Goal: Transaction & Acquisition: Purchase product/service

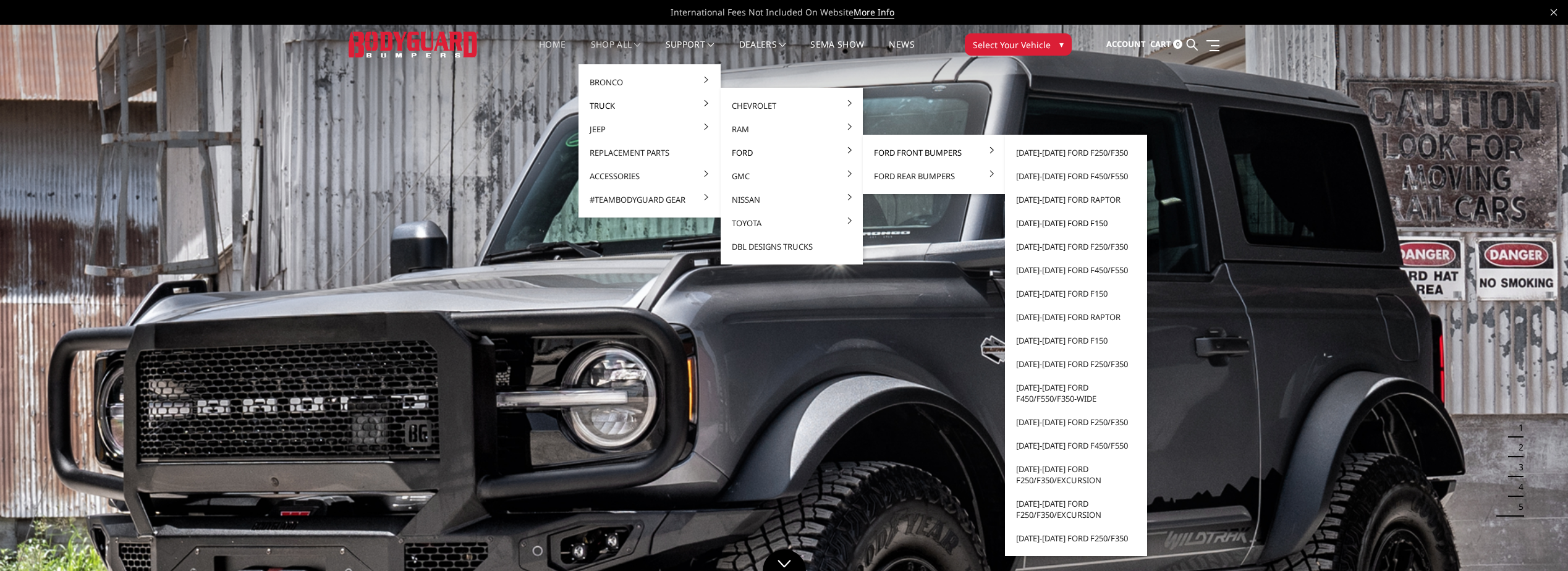
click at [1078, 223] on link "[DATE]-[DATE] Ford F150" at bounding box center [1076, 223] width 132 height 23
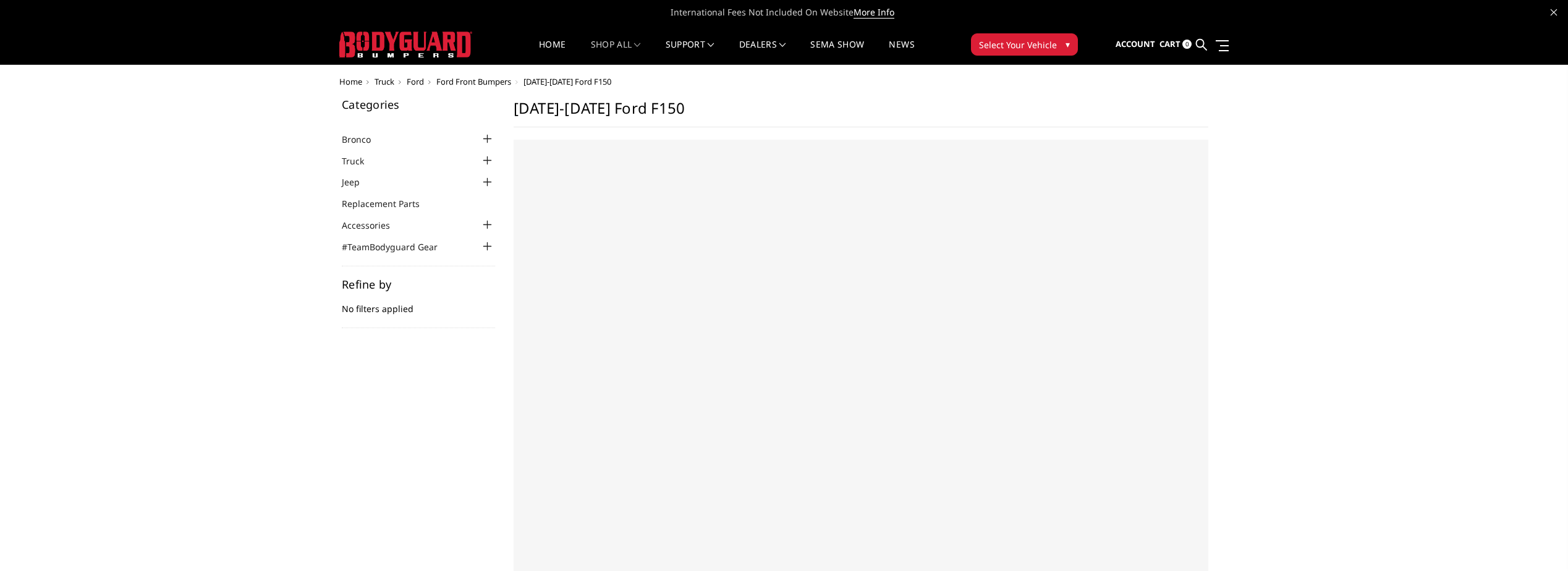
select select "US"
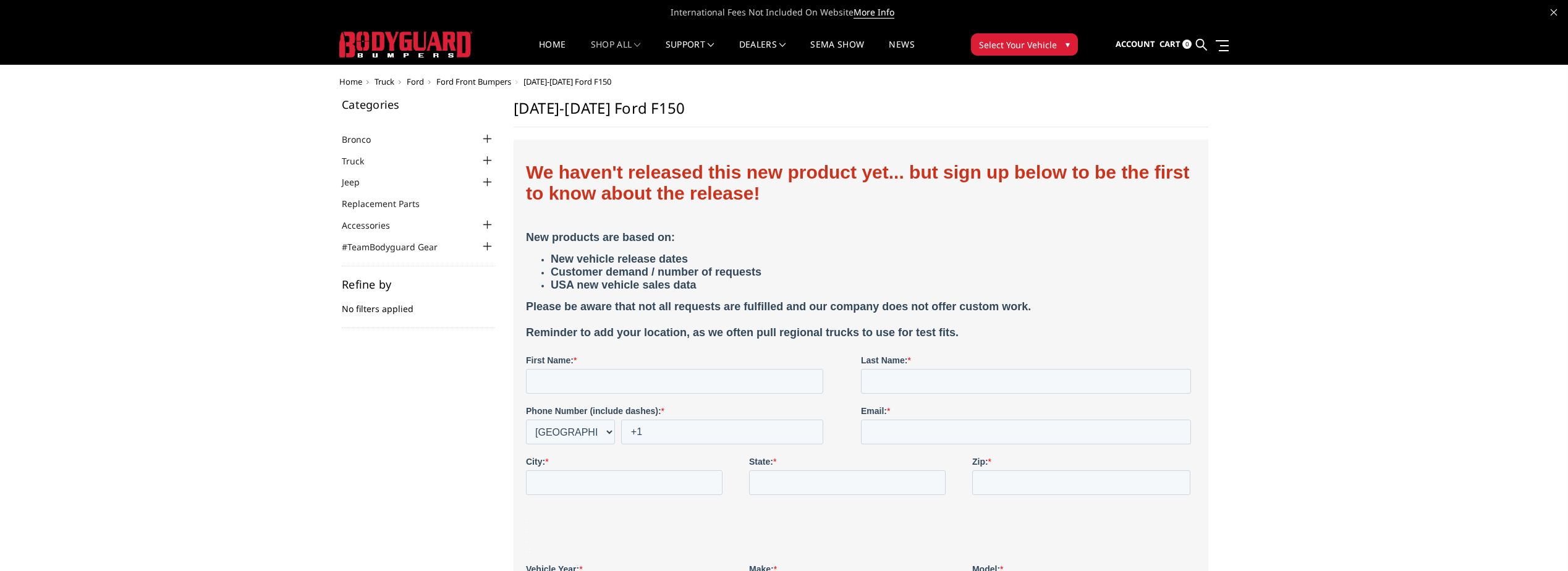
click at [487, 159] on div at bounding box center [487, 161] width 15 height 15
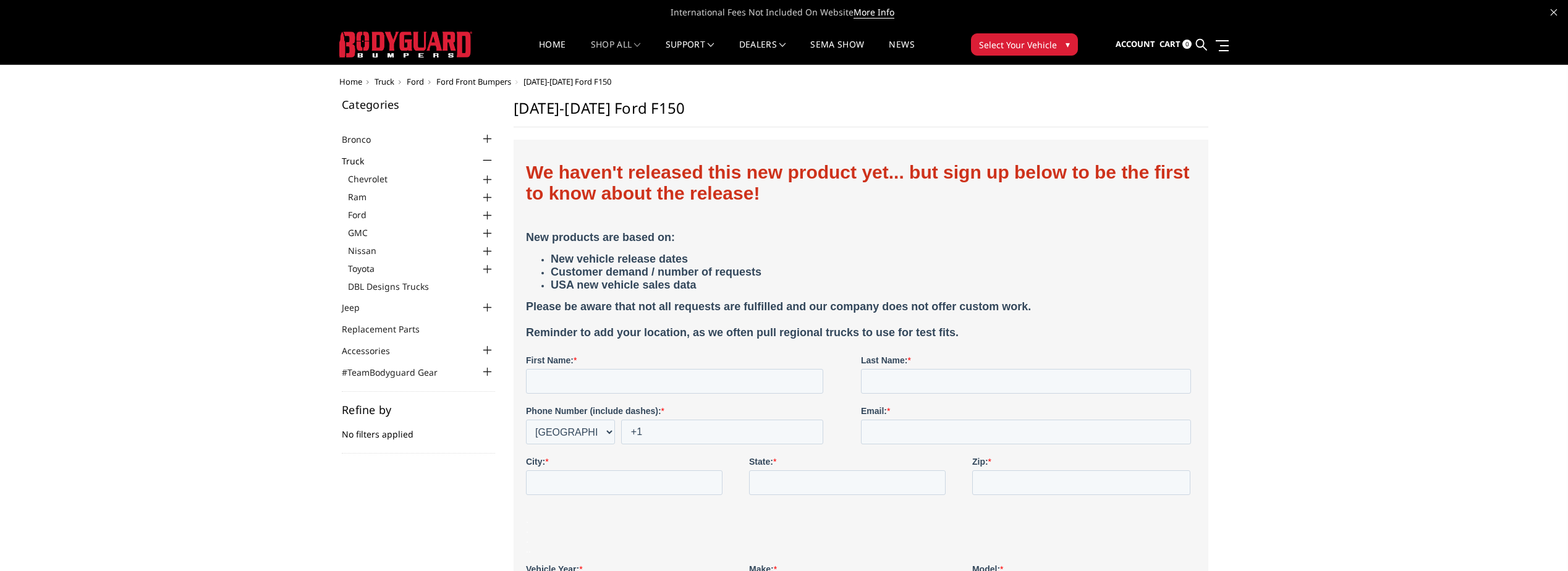
click at [488, 196] on div at bounding box center [487, 197] width 15 height 15
click at [486, 215] on div at bounding box center [487, 215] width 15 height 15
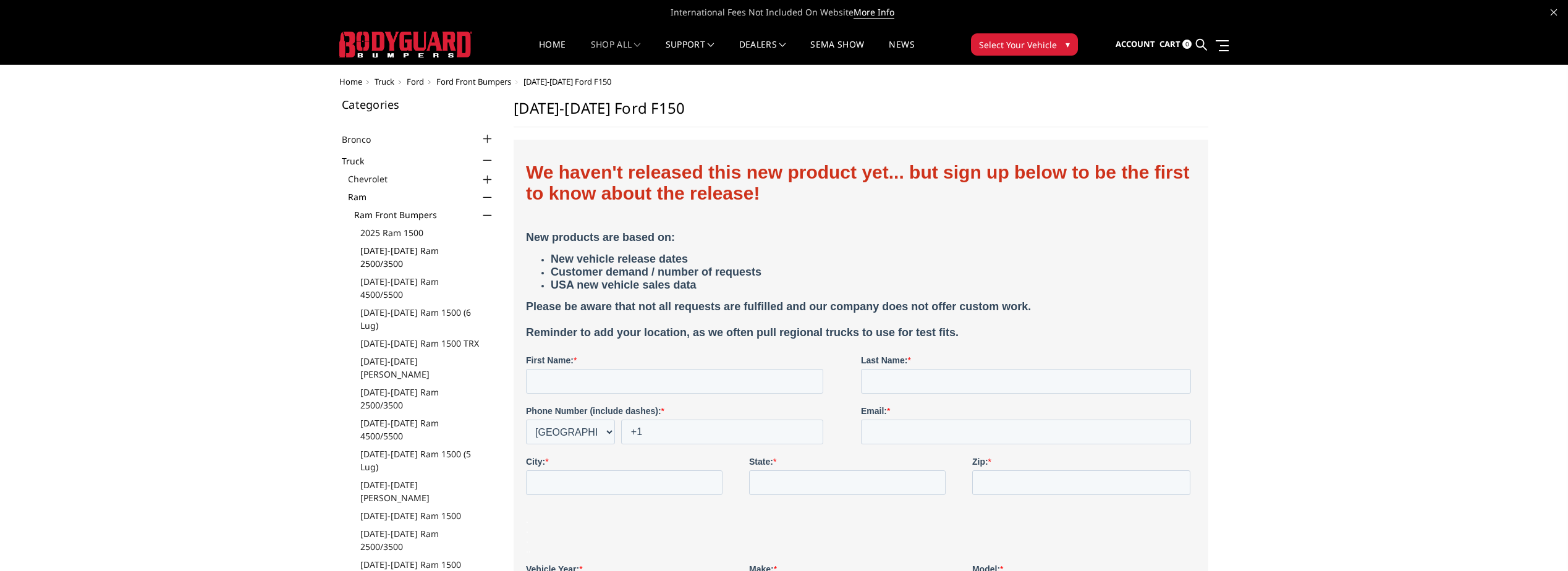
click at [433, 252] on link "[DATE]-[DATE] Ram 2500/3500" at bounding box center [427, 256] width 135 height 26
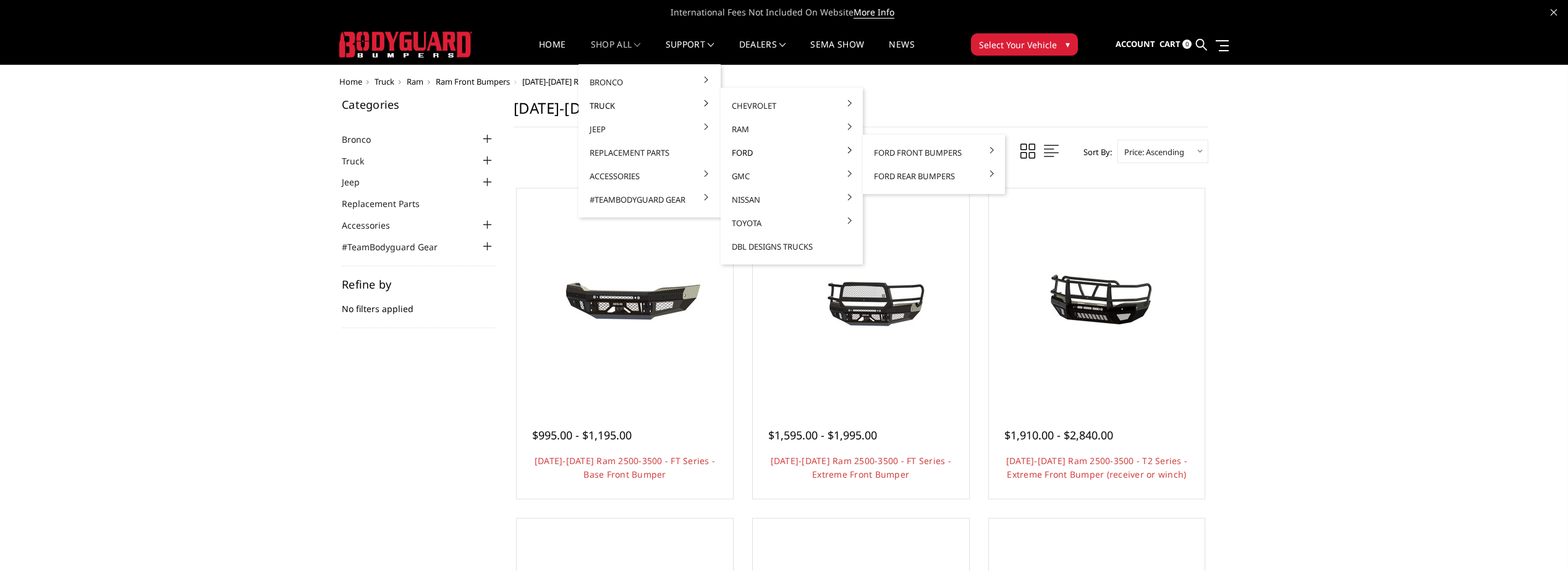
click at [747, 149] on link "Ford" at bounding box center [792, 153] width 132 height 23
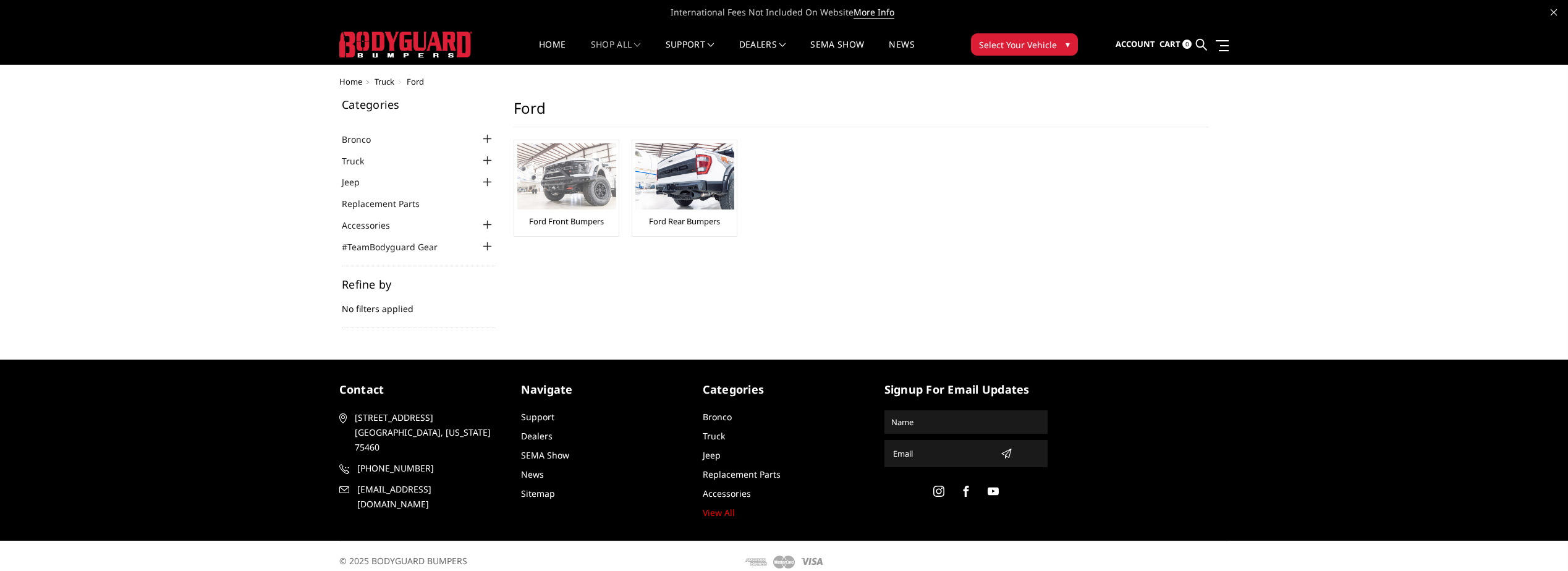
click at [568, 189] on img at bounding box center [566, 176] width 99 height 66
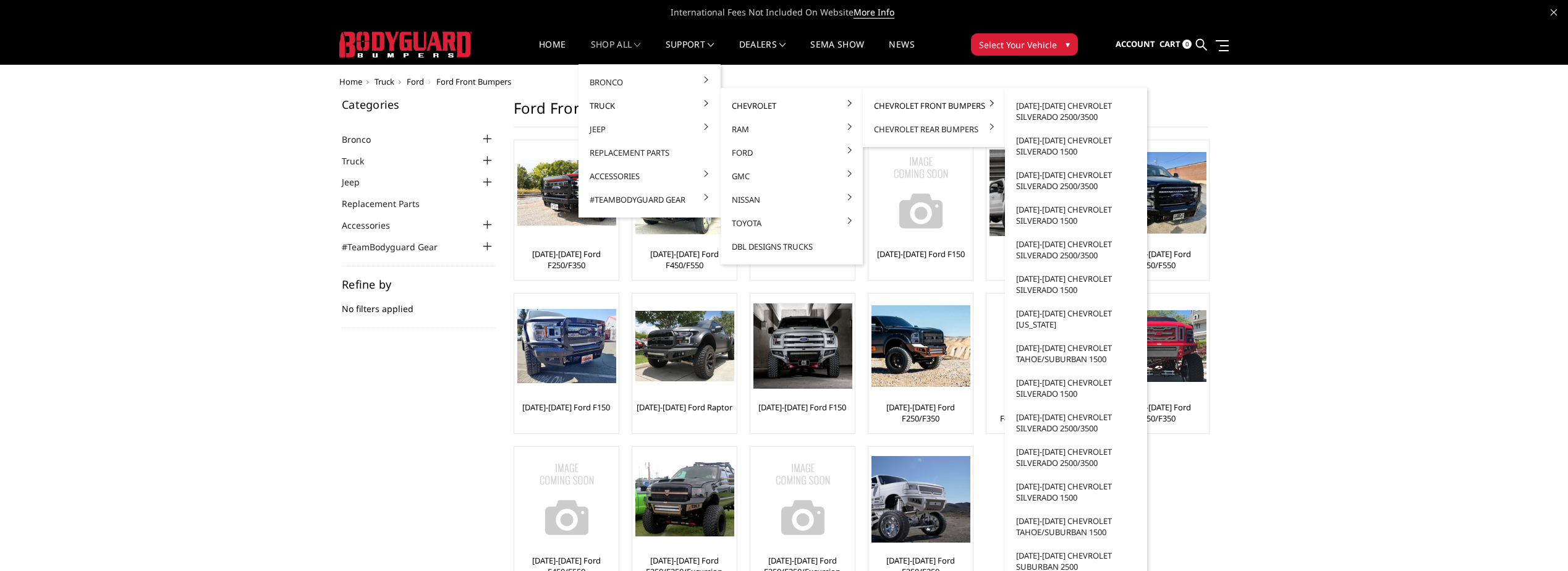
click at [905, 103] on link "Chevrolet Front Bumpers" at bounding box center [934, 105] width 132 height 23
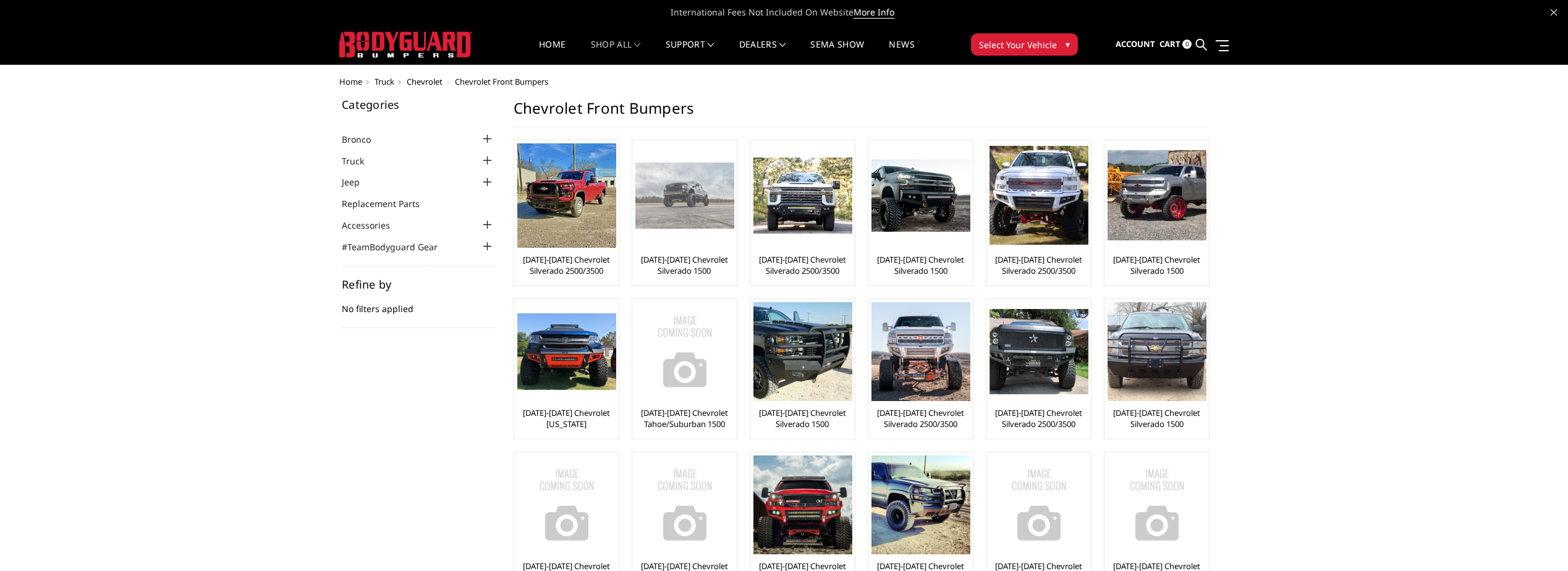
click at [691, 264] on link "[DATE]-[DATE] Chevrolet Silverado 1500" at bounding box center [684, 265] width 98 height 22
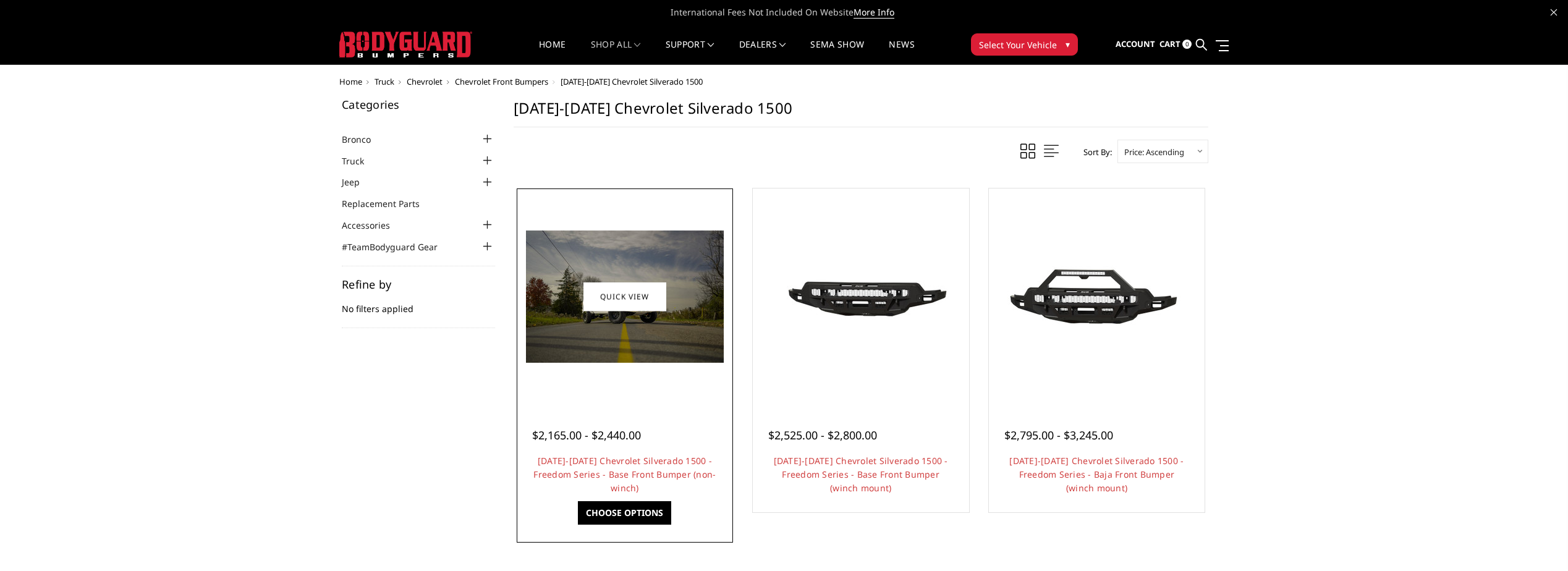
click at [644, 325] on img at bounding box center [625, 297] width 197 height 132
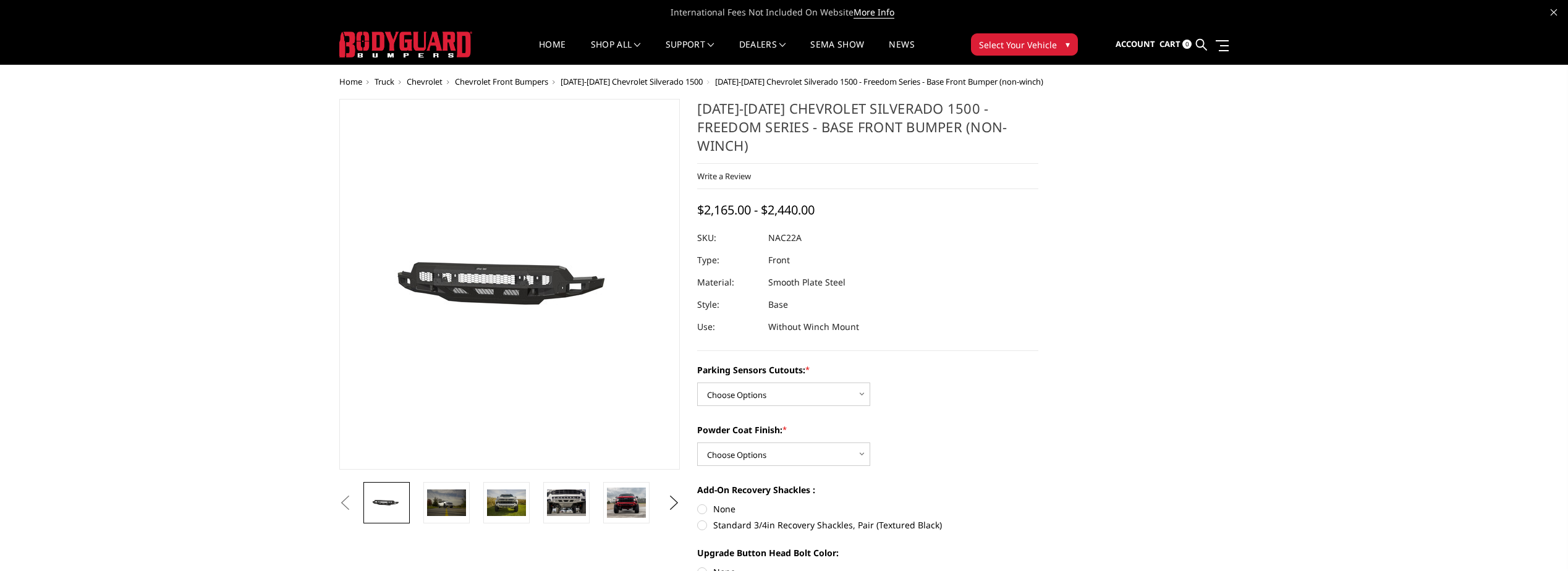
click at [500, 293] on img at bounding box center [522, 284] width 791 height 376
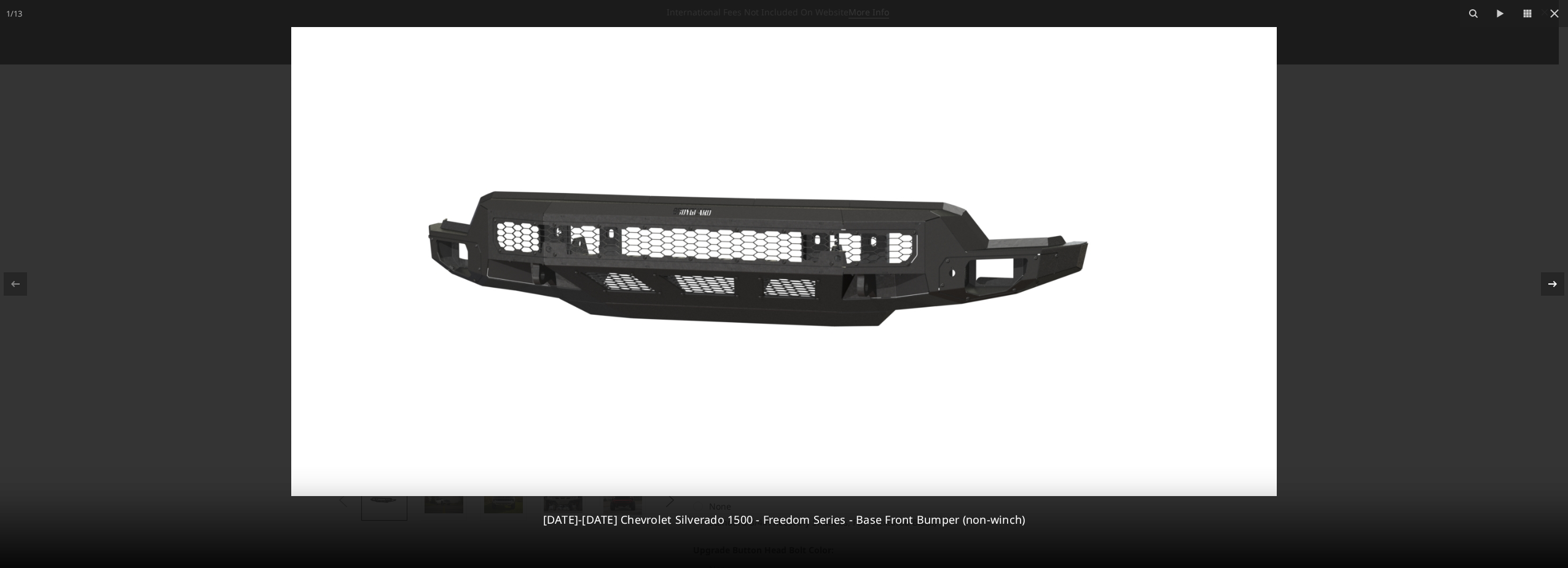
click at [1553, 282] on icon at bounding box center [1553, 284] width 15 height 15
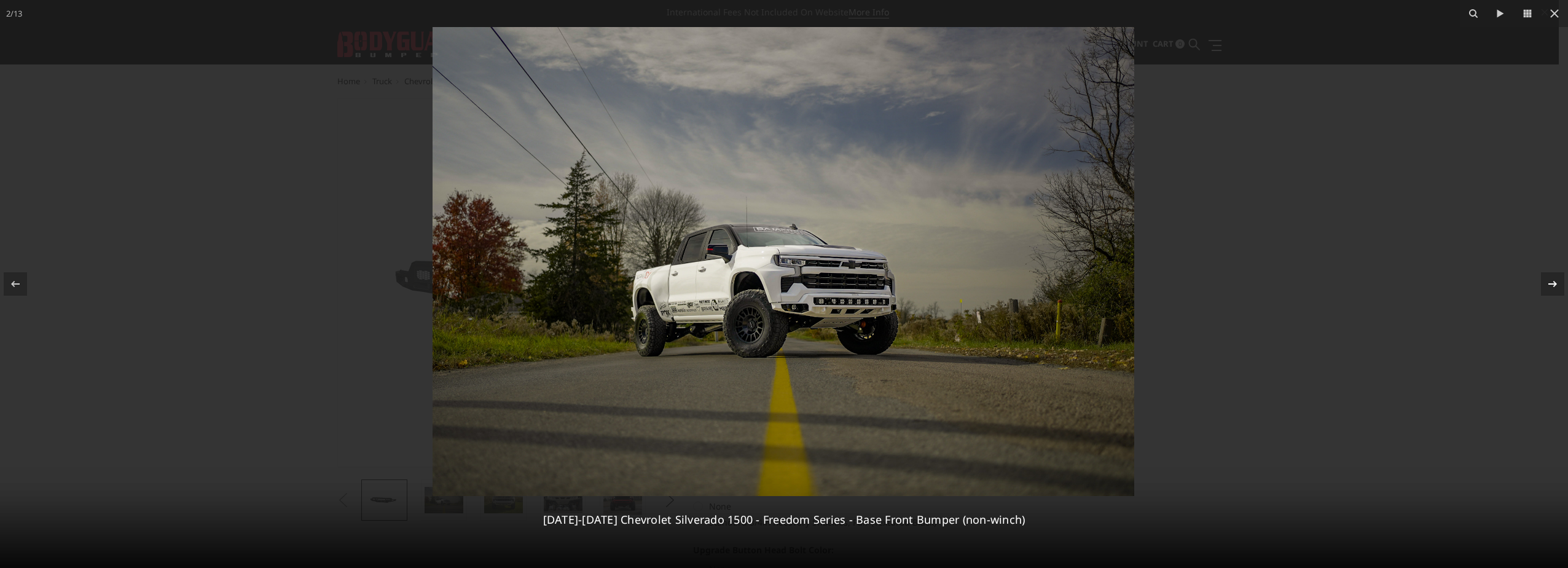
click at [1551, 284] on icon at bounding box center [1553, 284] width 15 height 15
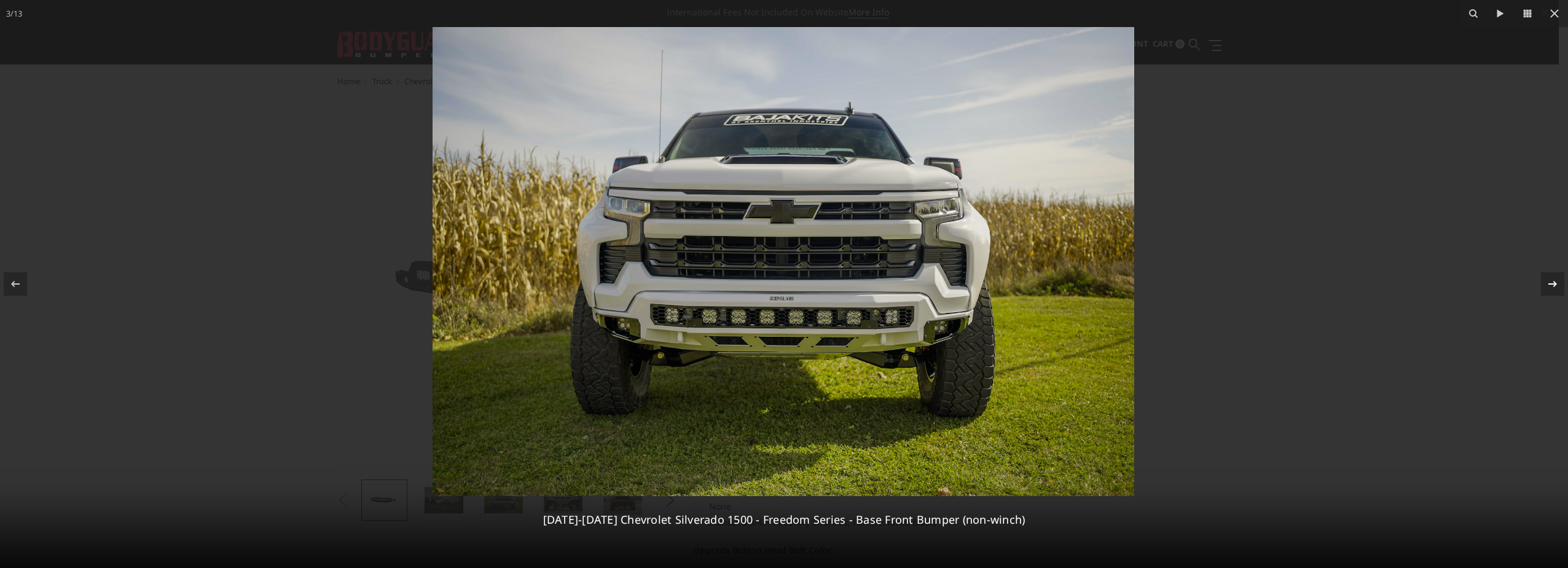
click at [1551, 284] on icon at bounding box center [1553, 284] width 15 height 15
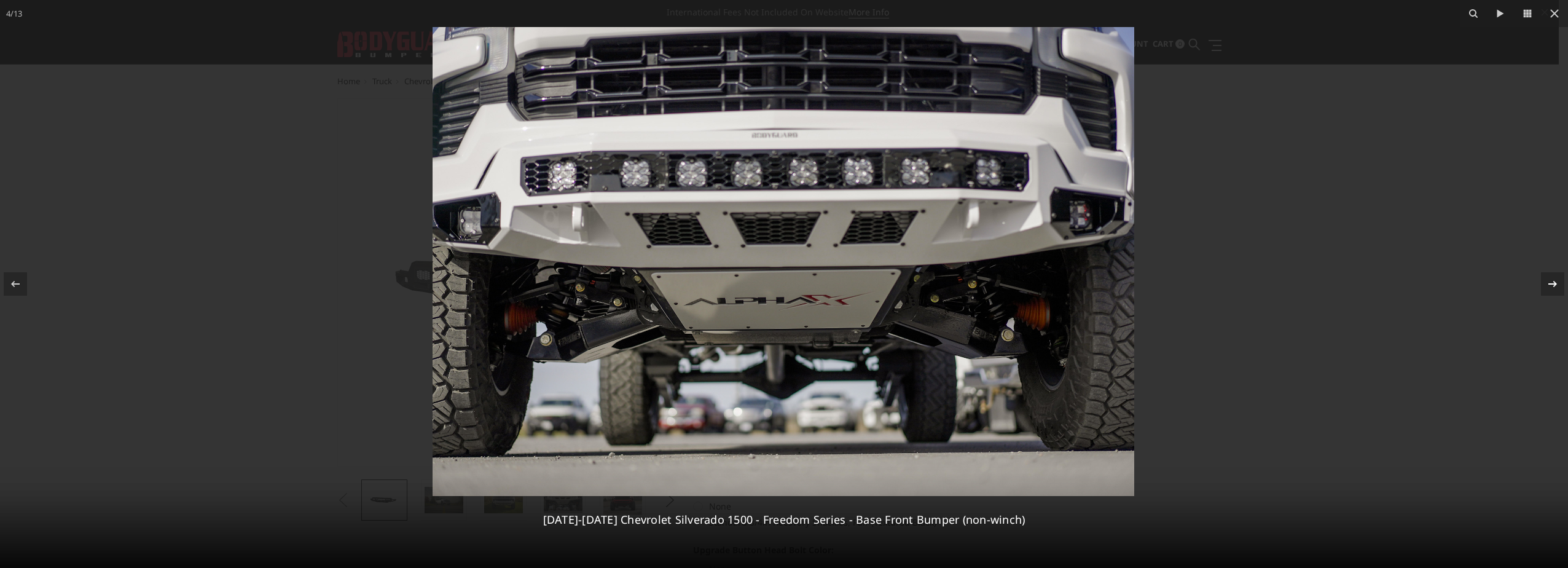
click at [1551, 284] on icon at bounding box center [1553, 284] width 15 height 15
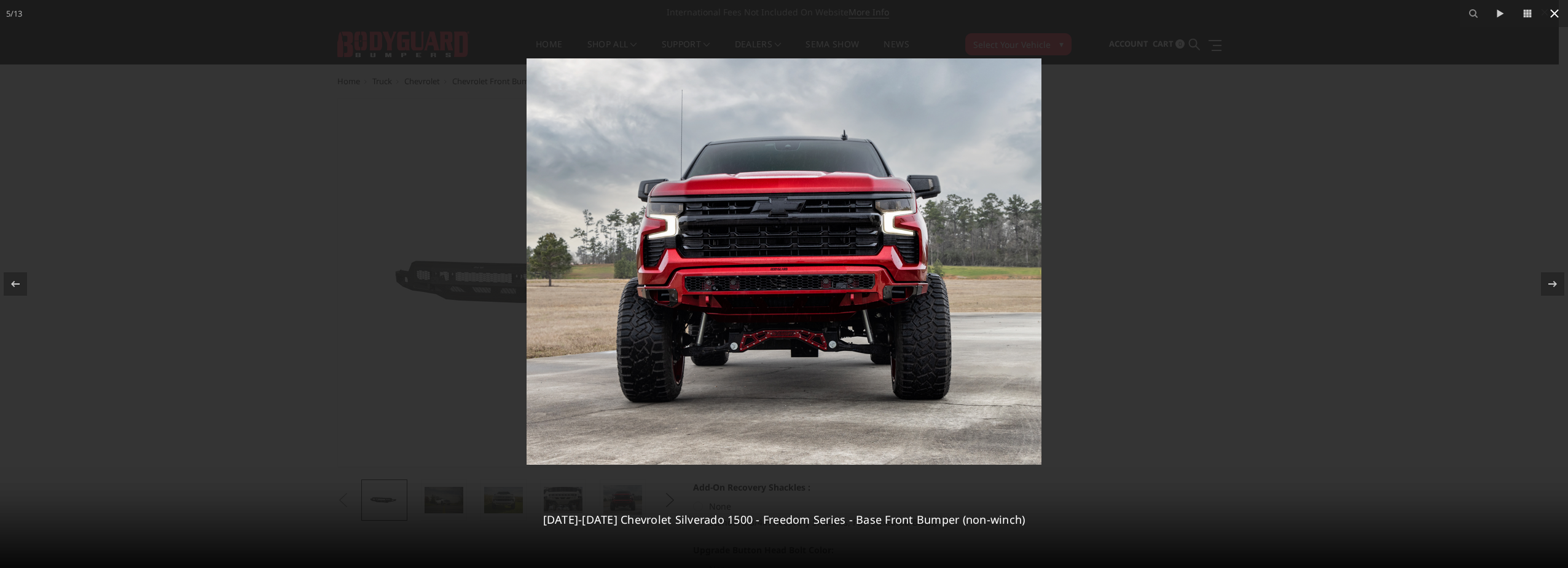
click at [1558, 13] on icon at bounding box center [1555, 13] width 15 height 15
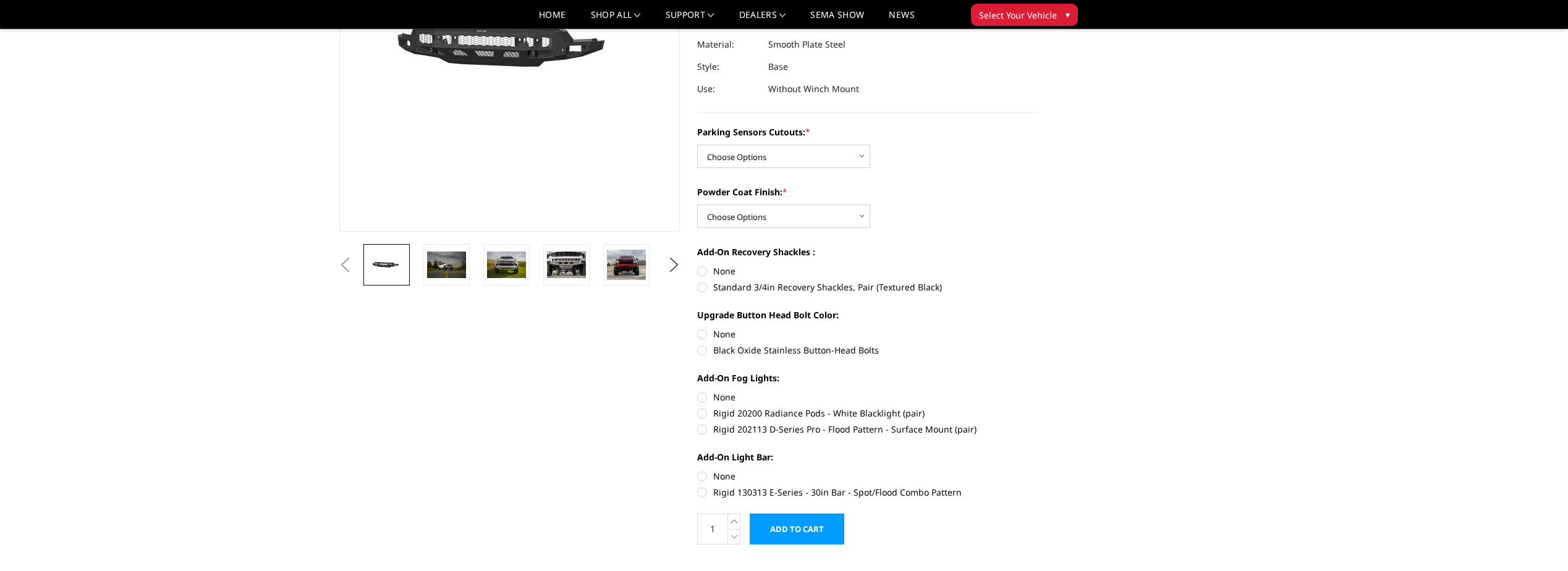
scroll to position [123, 0]
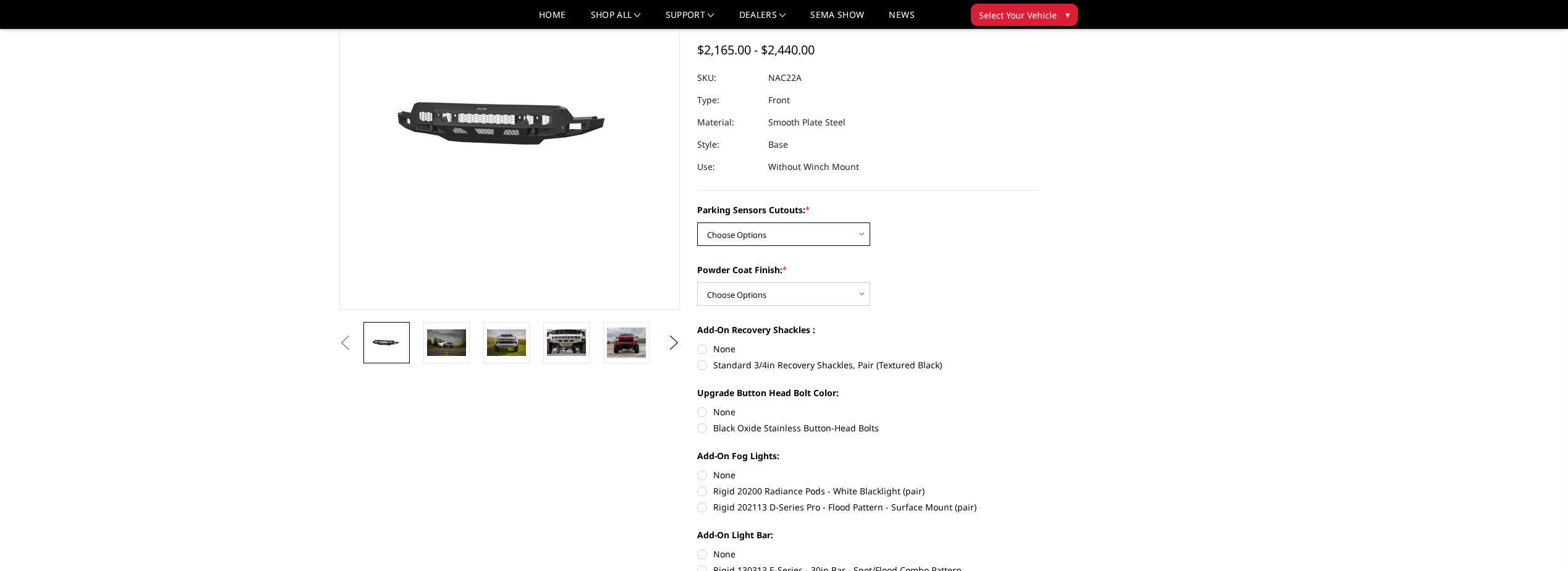
click at [863, 223] on select "Choose Options Yes - I have parking sensors No - I do NOT have parking sensors" at bounding box center [784, 234] width 173 height 23
click at [1045, 258] on section "[DATE]-[DATE] Chevrolet Silverado 1500 - Freedom Series - Base Front Bumper (no…" at bounding box center [868, 288] width 358 height 697
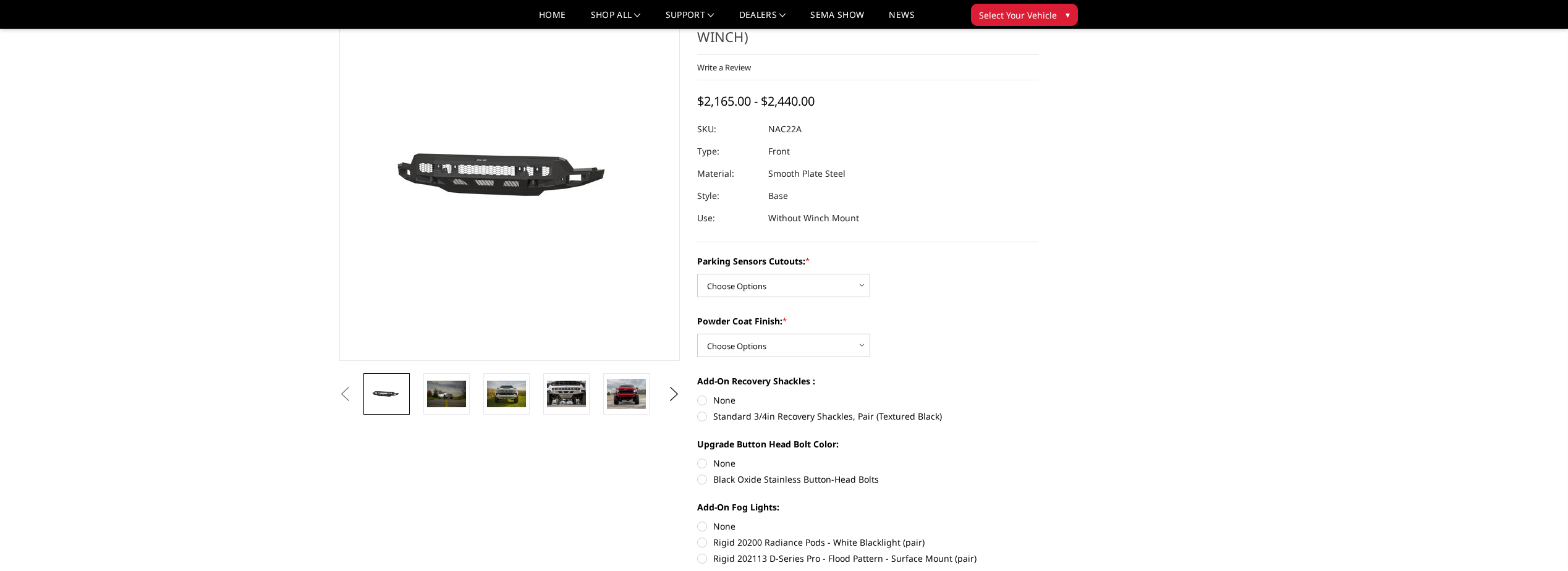
scroll to position [0, 0]
